Goal: Task Accomplishment & Management: Manage account settings

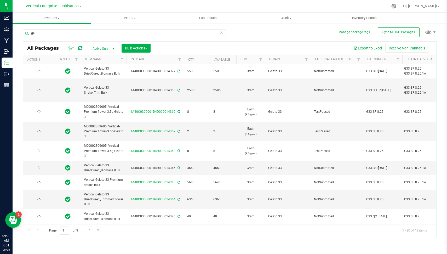
type input "g"
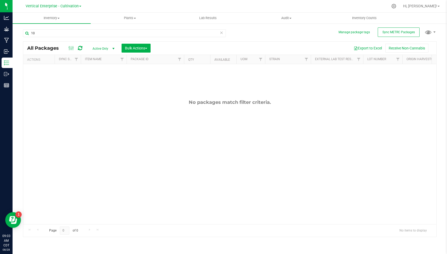
type input "1"
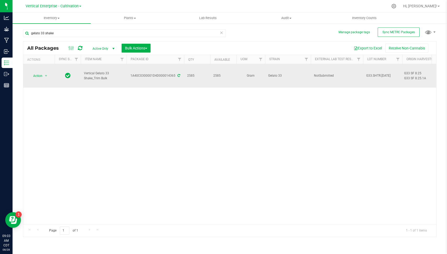
type input "gelato 33 shake"
click at [165, 74] on div "1A40C0300001D4D000014365" at bounding box center [155, 75] width 59 height 5
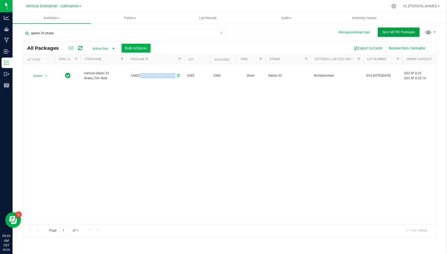
click at [395, 33] on span "Sync METRC Packages" at bounding box center [398, 32] width 32 height 4
click at [208, 112] on div "Action Action Adjust qty Create package Edit attributes Global inventory Locate…" at bounding box center [229, 144] width 413 height 160
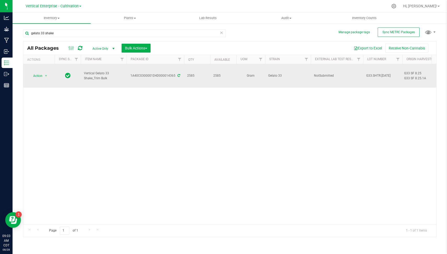
click at [152, 71] on td "1A40C0300001D4D000014365" at bounding box center [154, 76] width 57 height 24
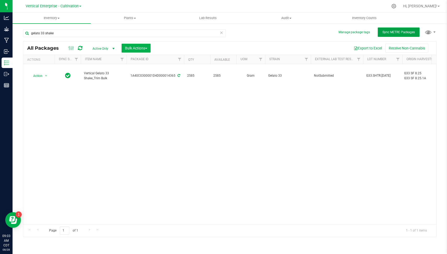
click at [404, 31] on span "Sync METRC Packages" at bounding box center [398, 32] width 32 height 4
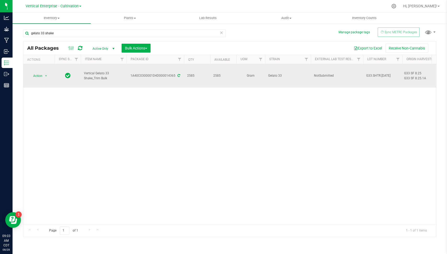
click at [164, 73] on div "1A40C0300001D4D000014365" at bounding box center [155, 75] width 59 height 5
copy div "1A40C0300001D4D000014365"
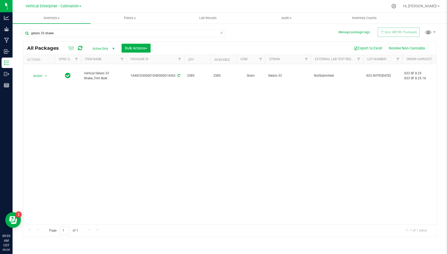
click at [172, 117] on div "Action Action Adjust qty Create package Edit attributes Global inventory Locate…" at bounding box center [229, 144] width 413 height 160
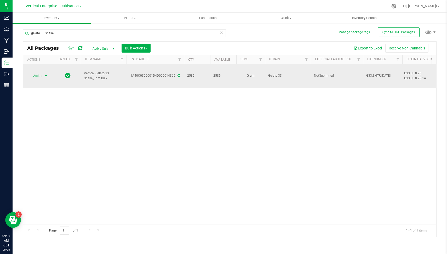
click at [35, 74] on span "Action" at bounding box center [35, 75] width 14 height 7
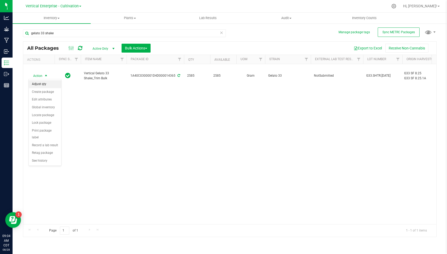
click at [43, 84] on li "Adjust qty" at bounding box center [45, 84] width 32 height 8
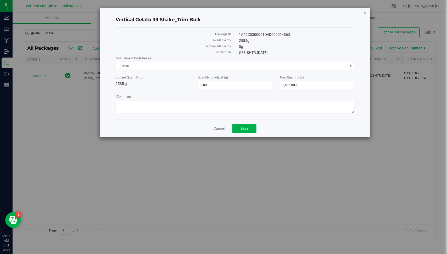
click at [231, 86] on span "0.0000 0" at bounding box center [234, 85] width 74 height 8
type input "-2585"
type input "-2,585.0000"
type input "0.0000"
click at [214, 66] on span "Select" at bounding box center [231, 65] width 231 height 7
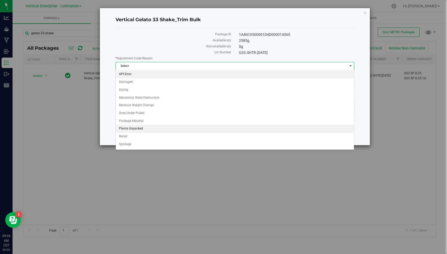
click at [194, 77] on li "API Error" at bounding box center [235, 74] width 238 height 8
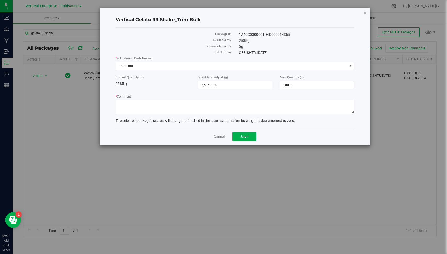
click at [171, 114] on div "* Comment" at bounding box center [234, 104] width 238 height 21
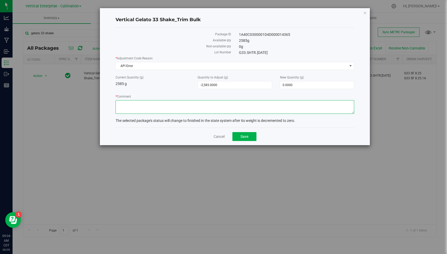
click at [167, 113] on textarea "* Comment" at bounding box center [234, 107] width 238 height 14
type textarea "Package has been transferred to MAN[DEMOGRAPHIC_DATA] - and retagged as package…"
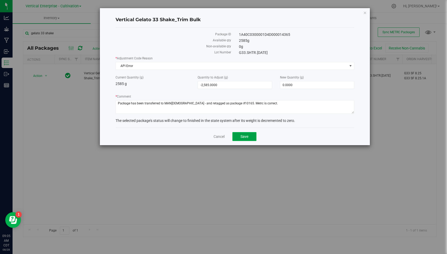
click at [238, 135] on button "Save" at bounding box center [244, 136] width 24 height 9
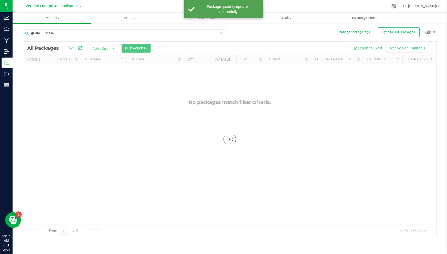
click at [238, 135] on div at bounding box center [229, 139] width 413 height 195
